Goal: Find specific page/section: Find specific page/section

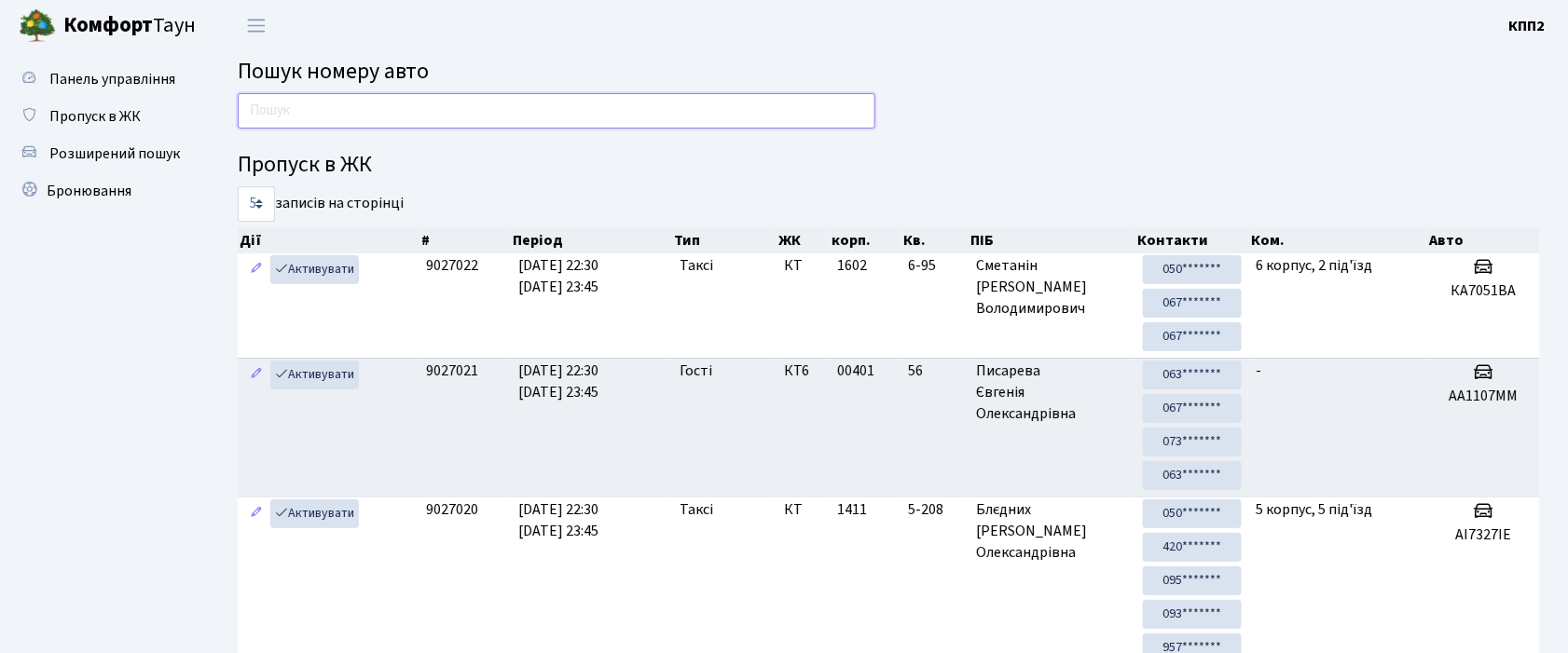
click at [468, 109] on input "text" at bounding box center [557, 111] width 638 height 36
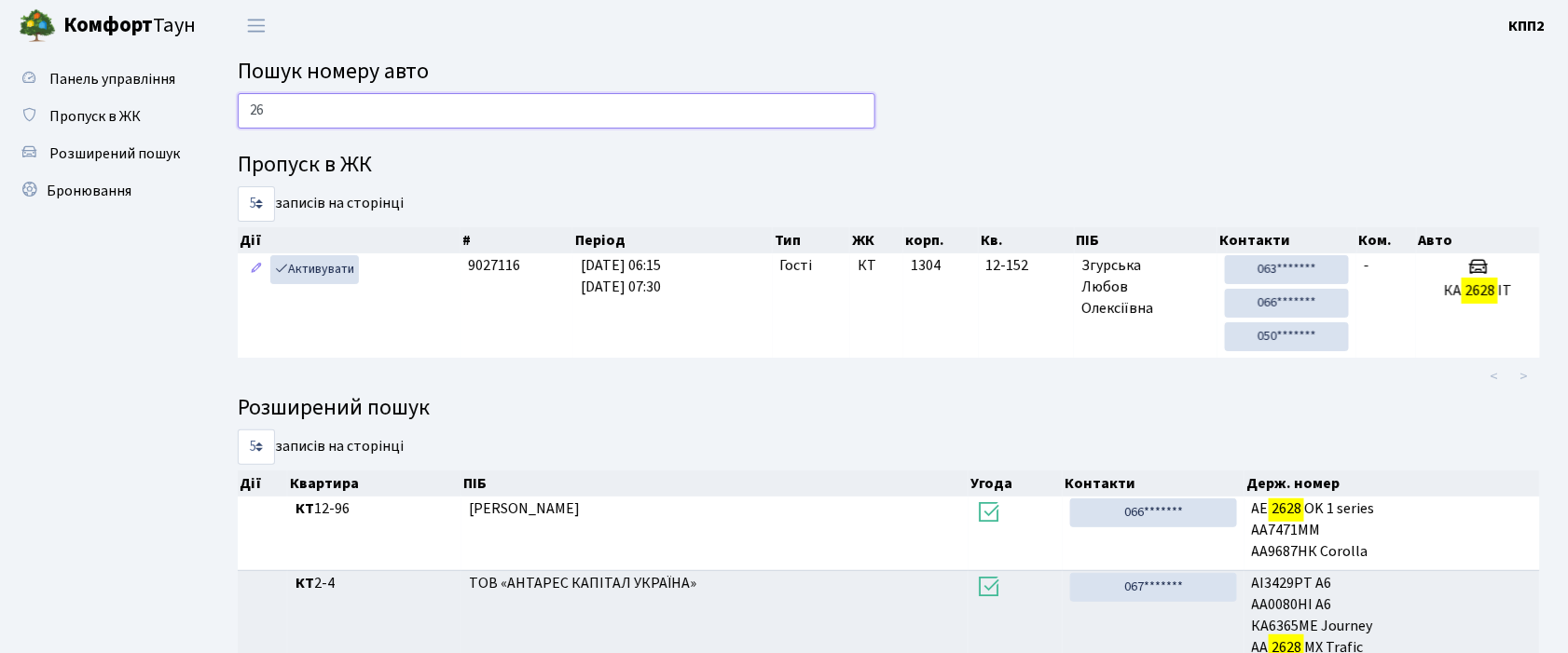
type input "2"
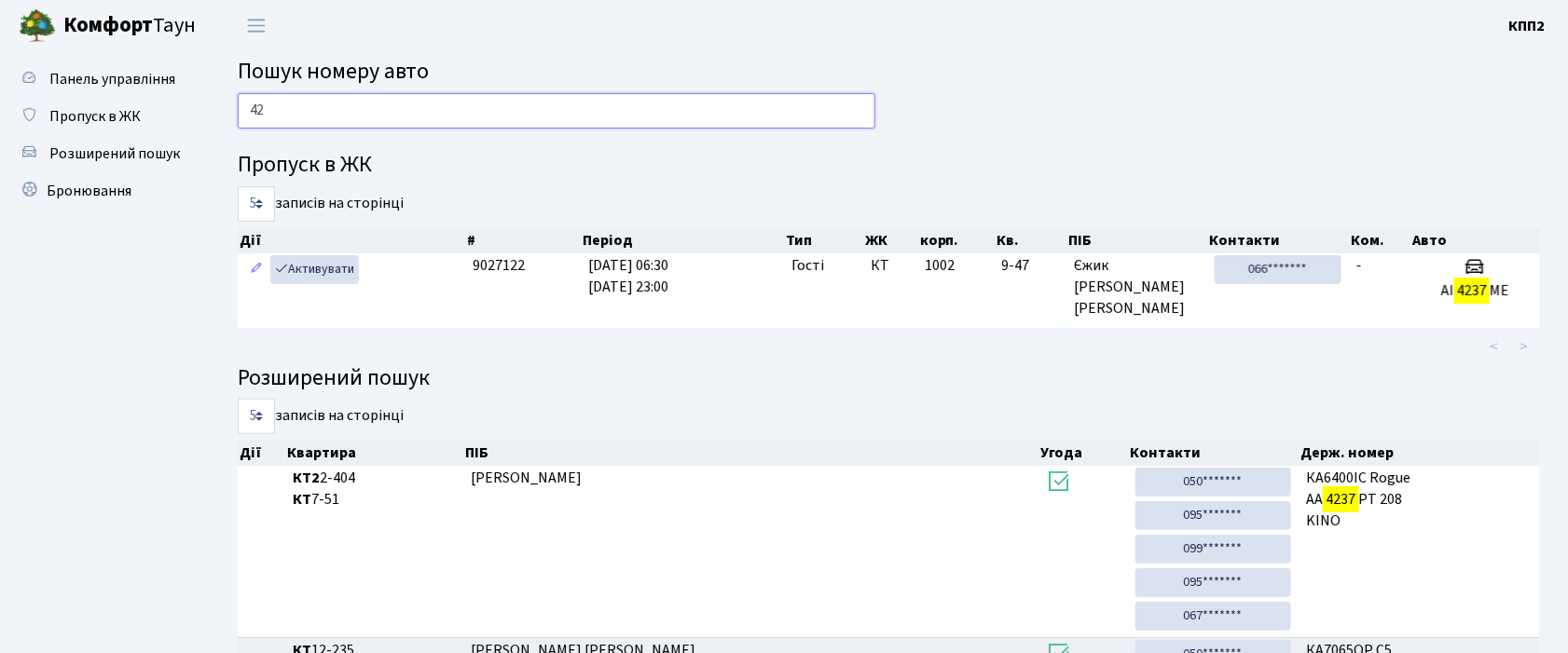
type input "4"
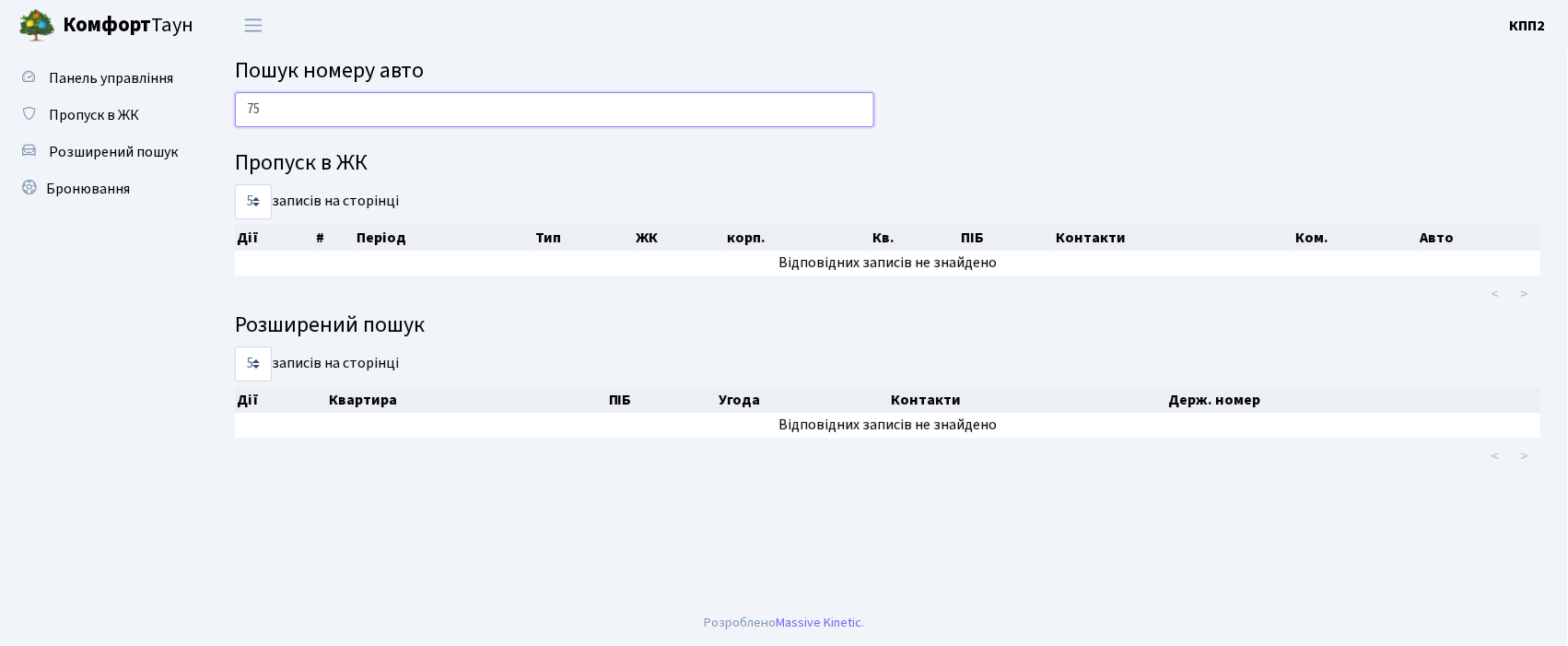
type input "7"
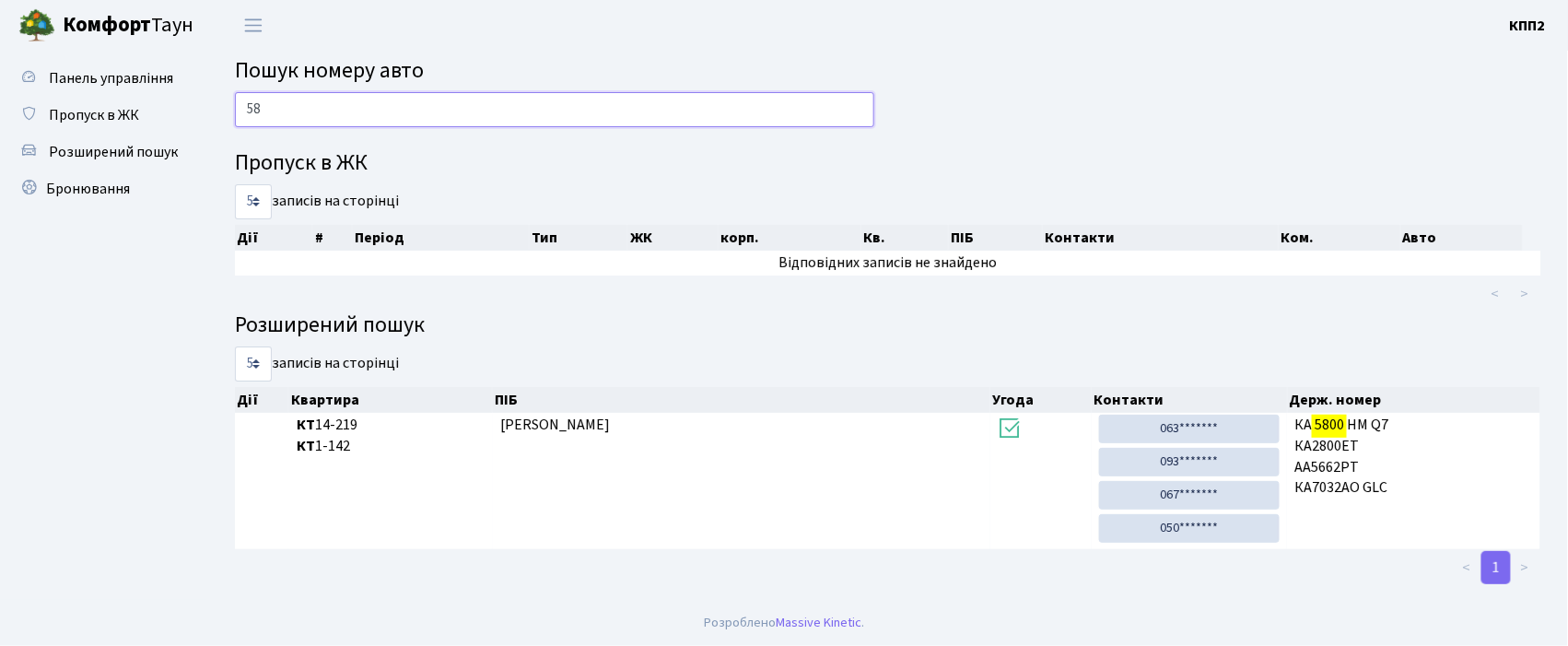
type input "5"
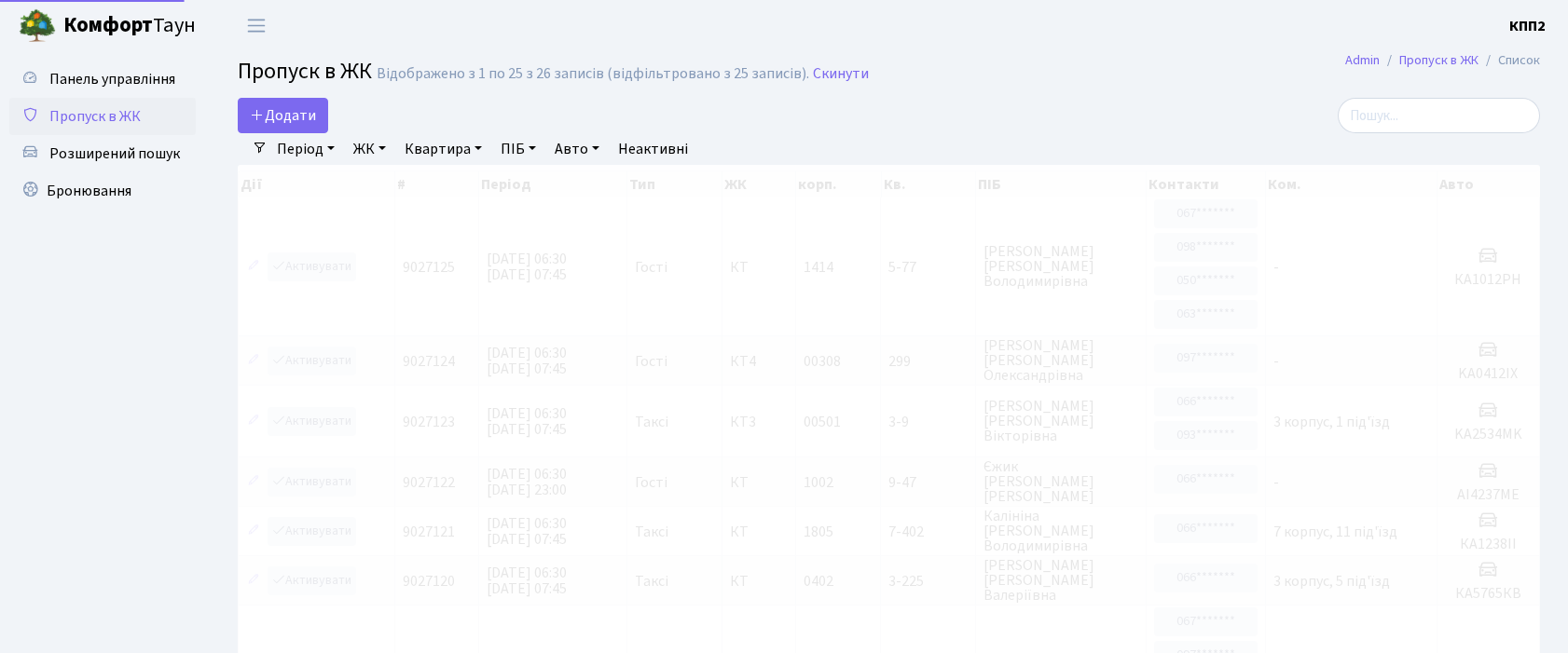
select select "25"
